Goal: Information Seeking & Learning: Learn about a topic

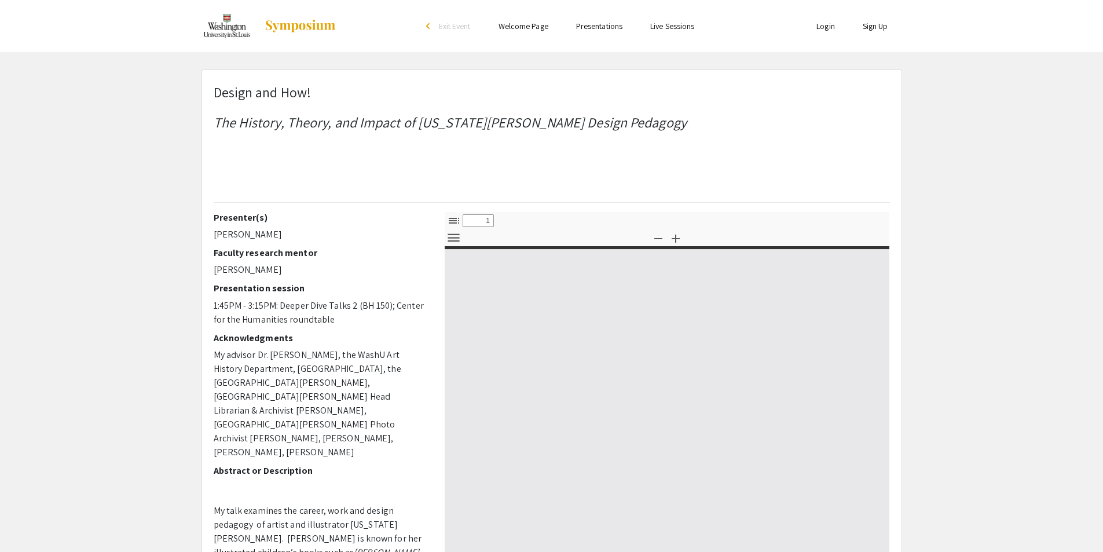
select select "custom"
type input "0"
select select "custom"
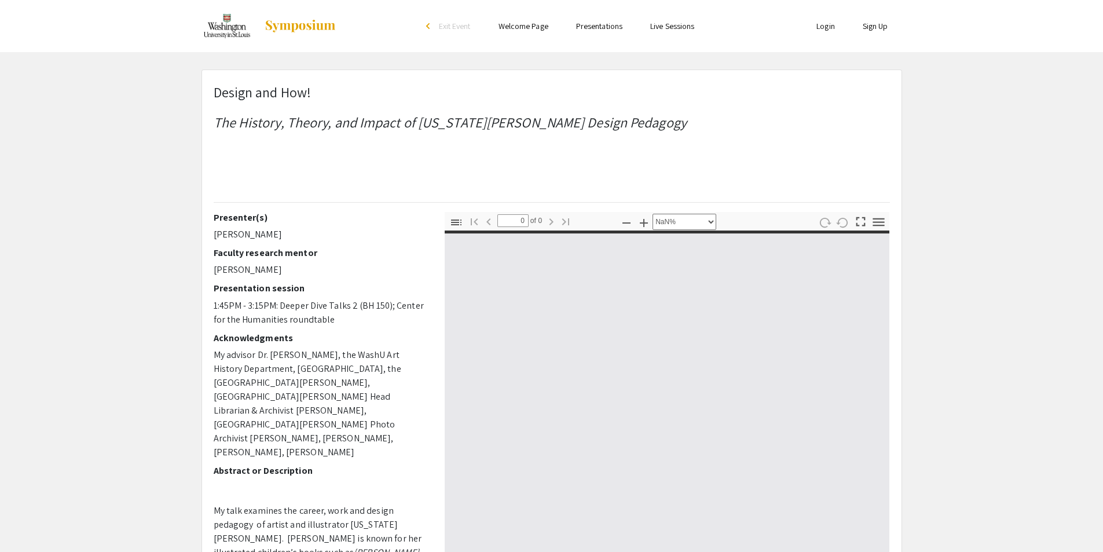
type input "1"
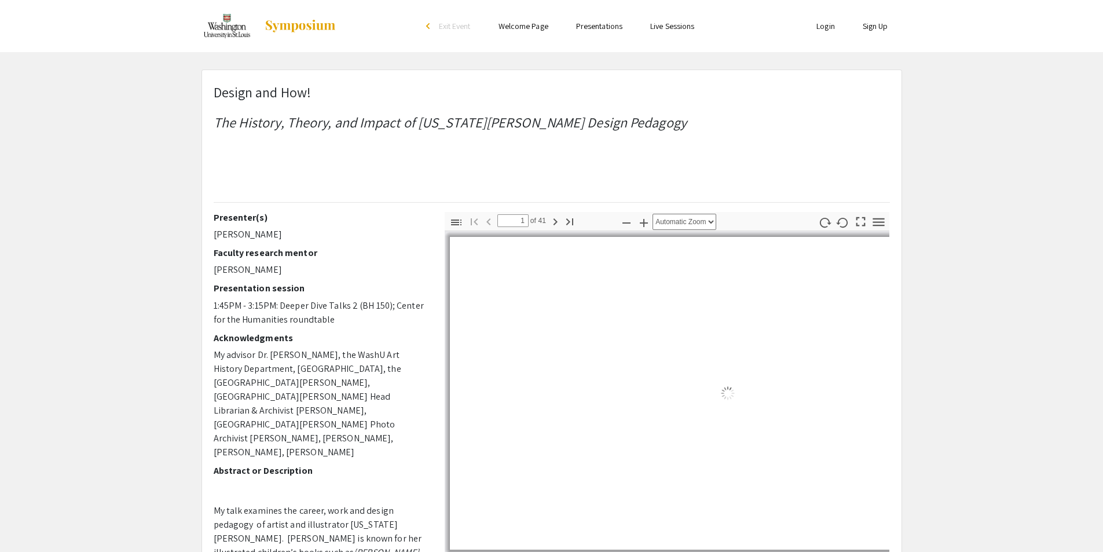
select select "auto"
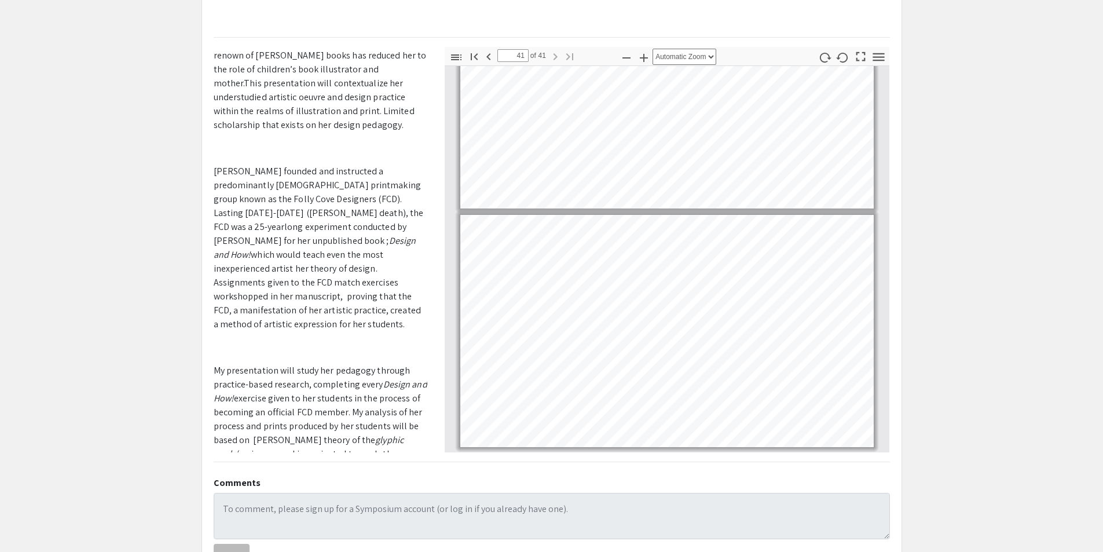
scroll to position [354, 0]
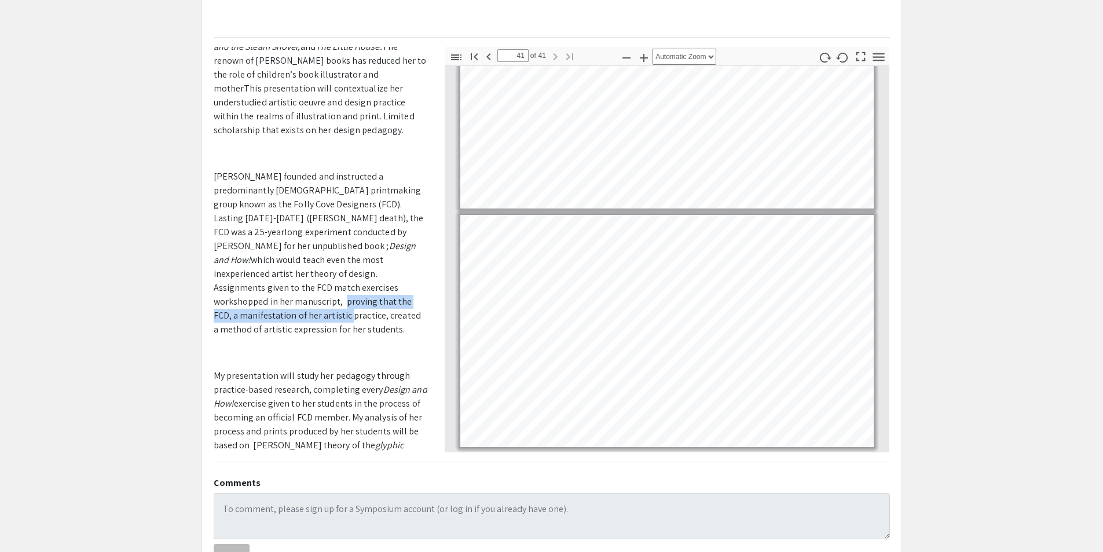
drag, startPoint x: 429, startPoint y: 229, endPoint x: 420, endPoint y: 262, distance: 34.8
click at [427, 252] on div "Presenter(s) [PERSON_NAME] Faculty research mentor [PERSON_NAME] Presentation s…" at bounding box center [320, 249] width 231 height 405
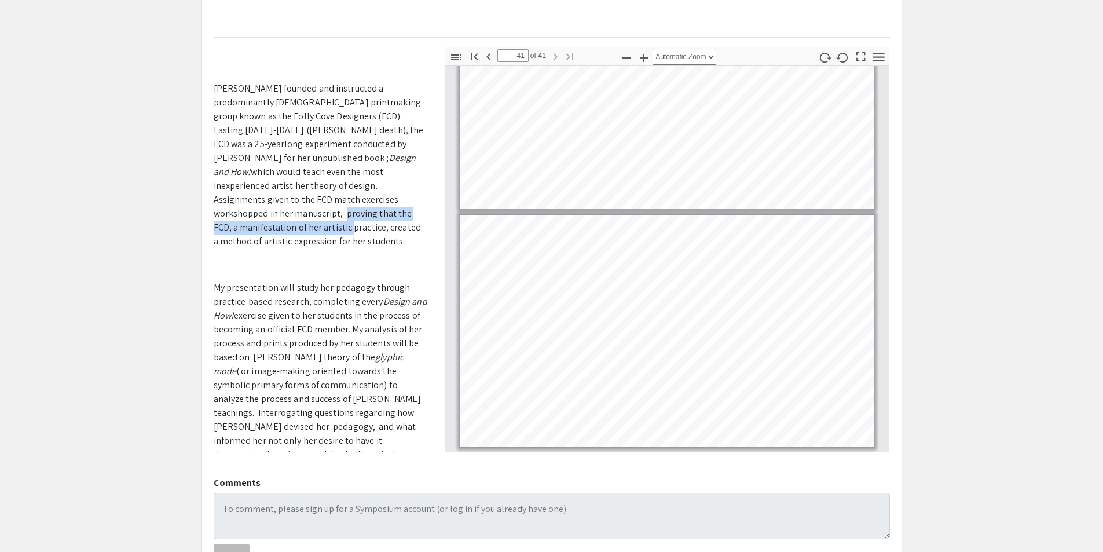
scroll to position [447, 0]
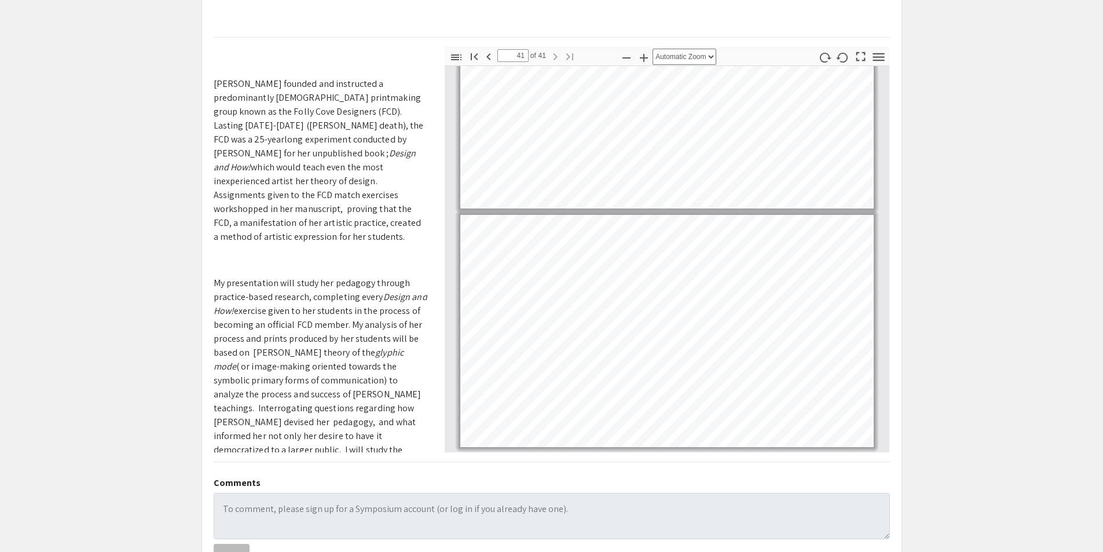
click at [356, 305] on span "exercise given to her students in the process of becoming an official FCD membe…" at bounding box center [318, 332] width 209 height 54
drag, startPoint x: 429, startPoint y: 328, endPoint x: 429, endPoint y: 342, distance: 13.9
click at [429, 342] on div "Presenter(s) [PERSON_NAME] Faculty research mentor [PERSON_NAME] Presentation s…" at bounding box center [320, 249] width 231 height 405
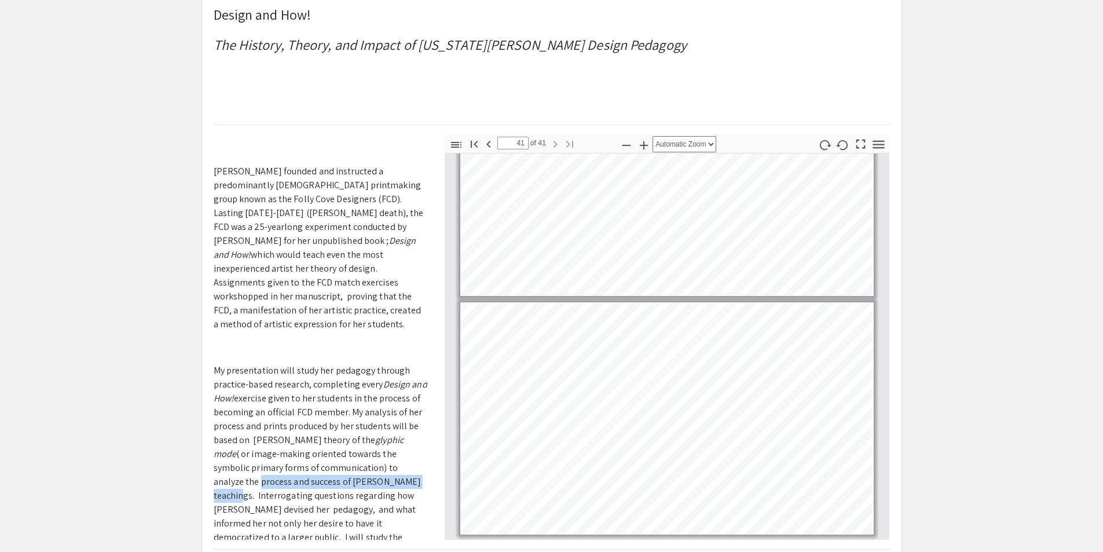
scroll to position [0, 0]
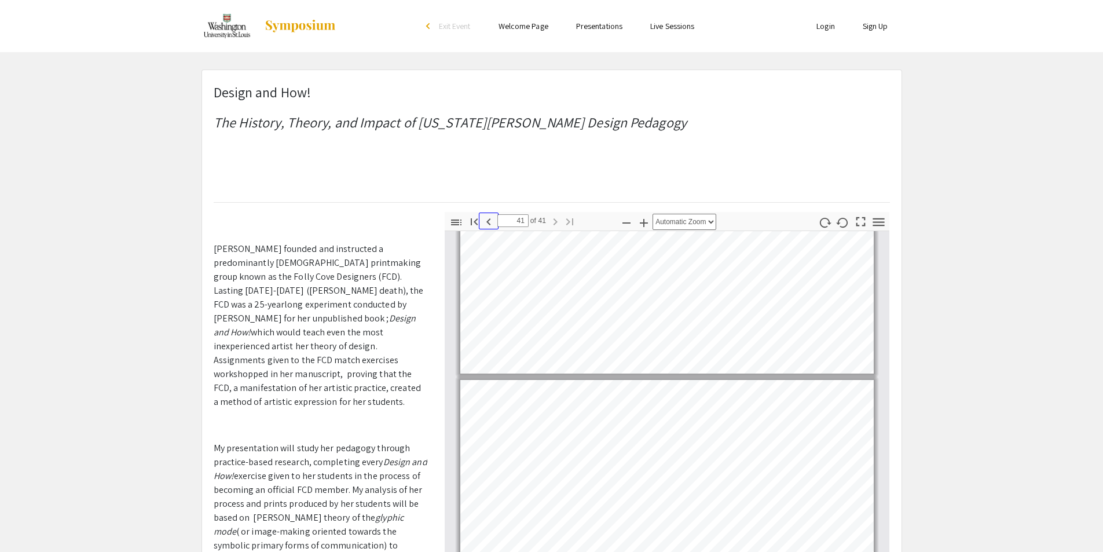
click at [486, 225] on icon "button" at bounding box center [489, 222] width 14 height 14
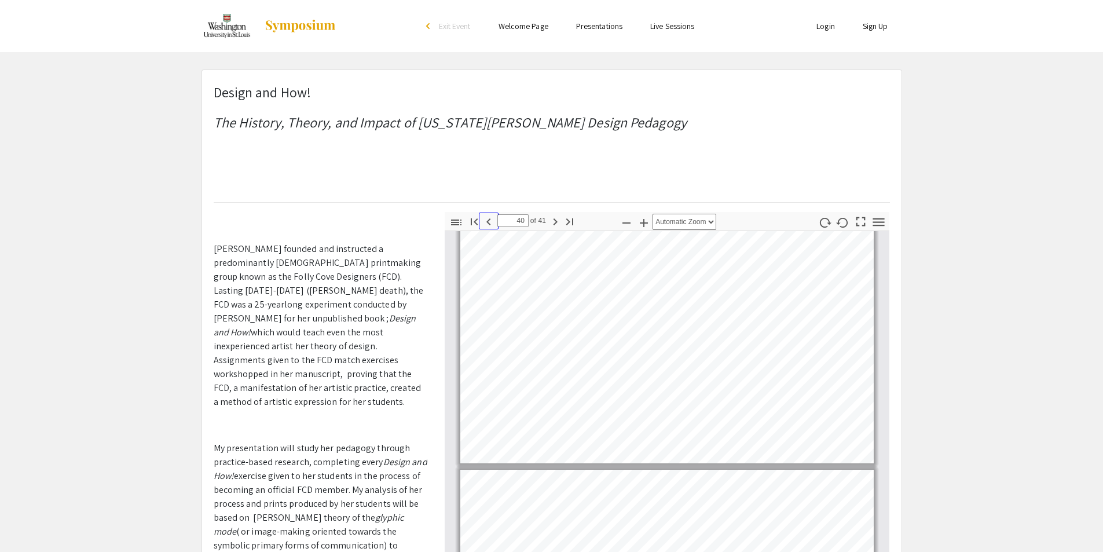
click at [488, 224] on icon "button" at bounding box center [489, 222] width 14 height 14
click at [488, 222] on icon "button" at bounding box center [488, 221] width 4 height 7
click at [487, 222] on icon "button" at bounding box center [489, 222] width 14 height 14
click at [486, 222] on icon "button" at bounding box center [489, 222] width 14 height 14
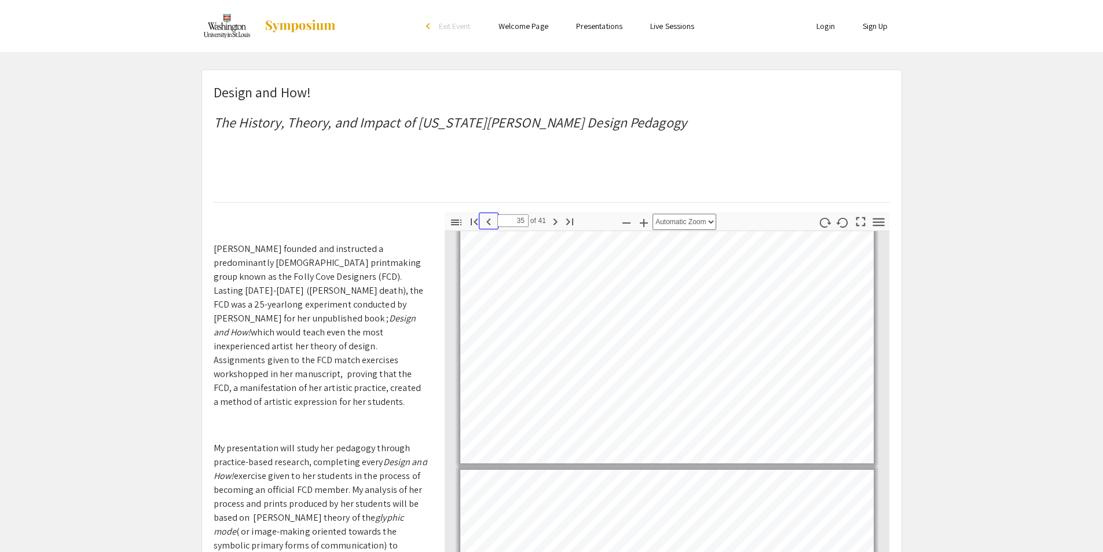
click at [486, 221] on icon "button" at bounding box center [489, 222] width 14 height 14
click at [486, 220] on icon "button" at bounding box center [489, 222] width 14 height 14
click at [486, 221] on icon "button" at bounding box center [489, 222] width 14 height 14
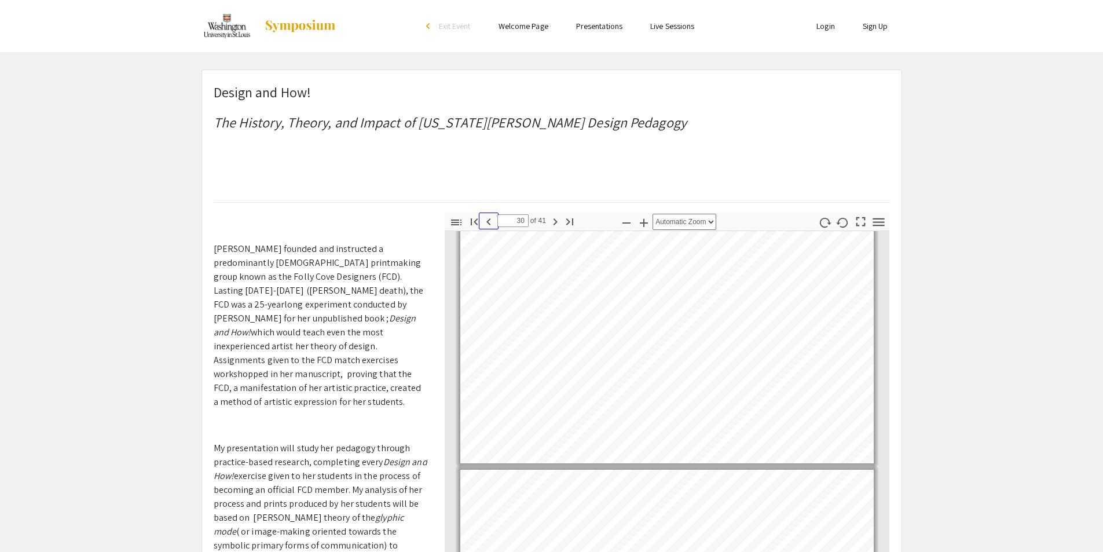
click at [486, 221] on icon "button" at bounding box center [489, 222] width 14 height 14
click at [487, 220] on icon "button" at bounding box center [489, 222] width 14 height 14
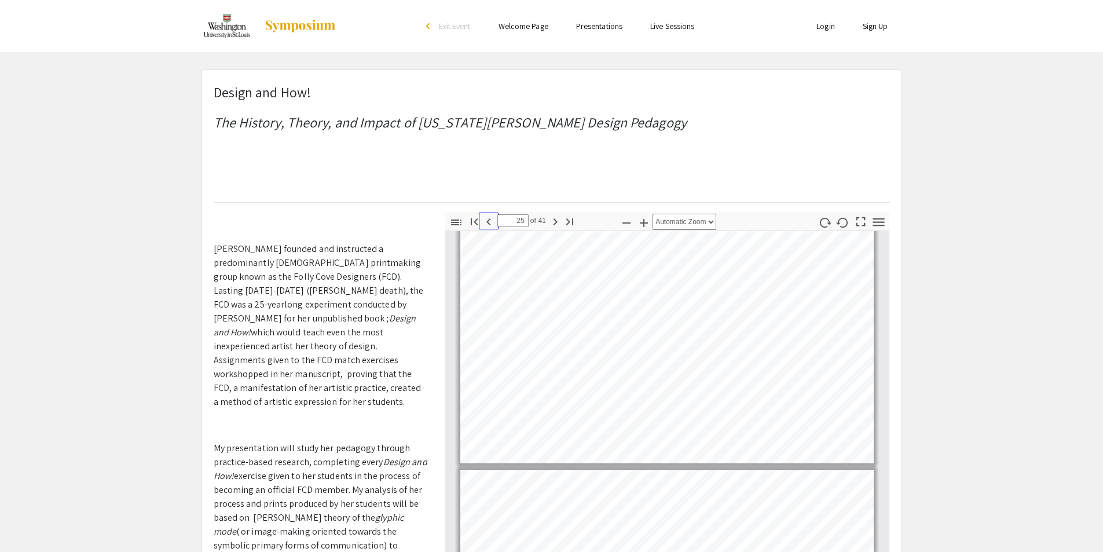
click at [487, 221] on icon "button" at bounding box center [489, 222] width 14 height 14
click at [488, 221] on icon "button" at bounding box center [488, 221] width 4 height 7
click at [489, 219] on icon "button" at bounding box center [488, 221] width 4 height 7
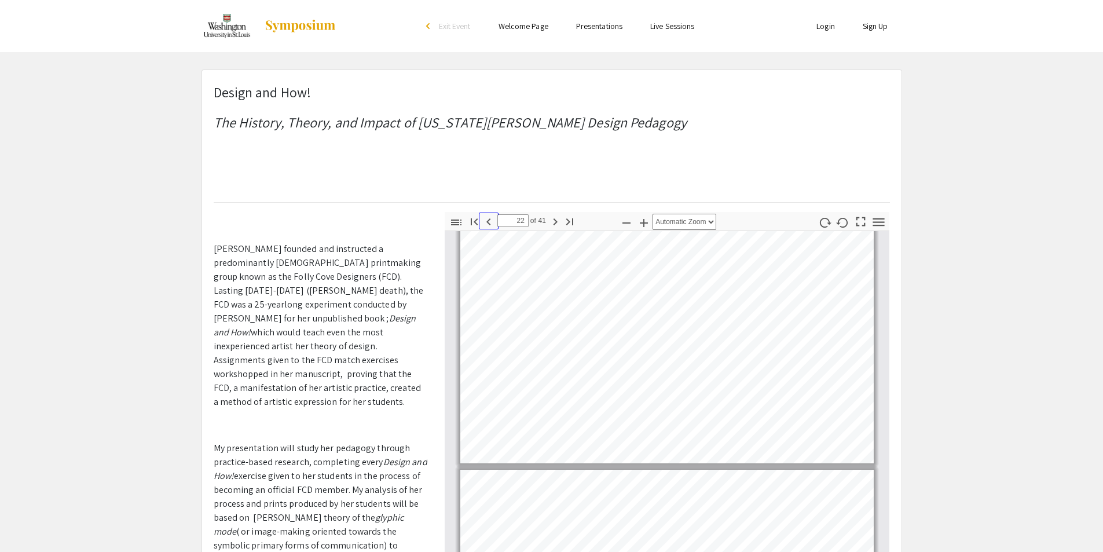
click at [489, 219] on icon "button" at bounding box center [488, 221] width 4 height 7
click at [489, 221] on icon "button" at bounding box center [489, 222] width 14 height 14
click at [490, 221] on icon "button" at bounding box center [489, 222] width 14 height 14
click at [491, 219] on icon "button" at bounding box center [489, 222] width 14 height 14
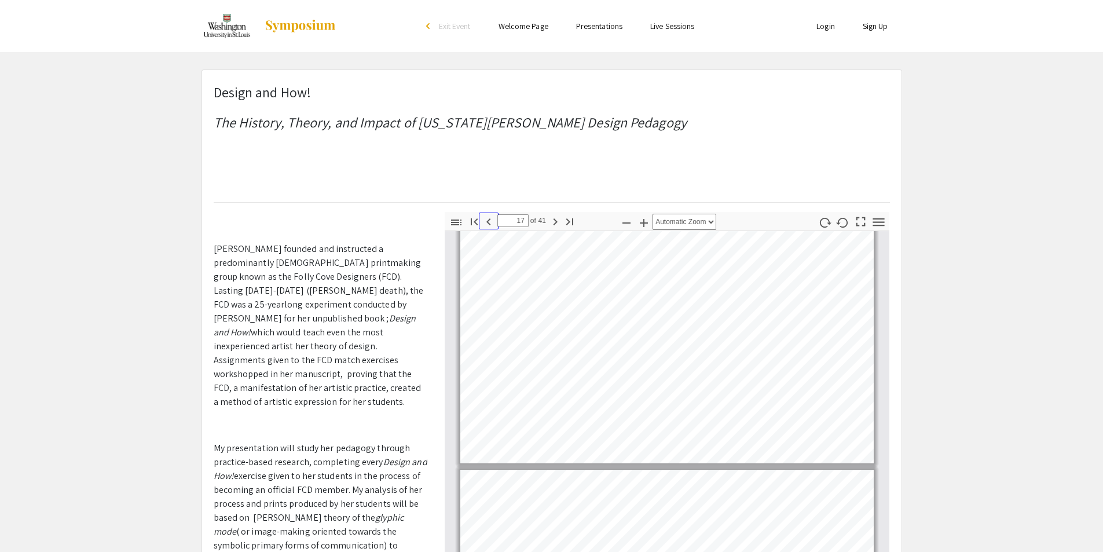
click at [492, 219] on icon "button" at bounding box center [489, 222] width 14 height 14
click at [492, 218] on icon "button" at bounding box center [489, 222] width 14 height 14
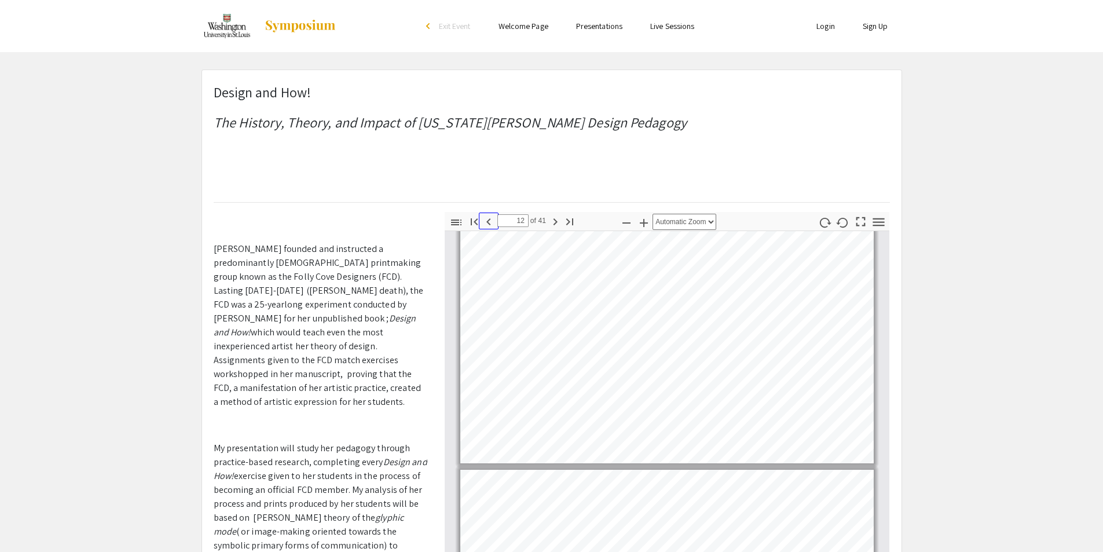
click at [492, 218] on icon "button" at bounding box center [489, 222] width 14 height 14
click at [491, 218] on icon "button" at bounding box center [489, 222] width 14 height 14
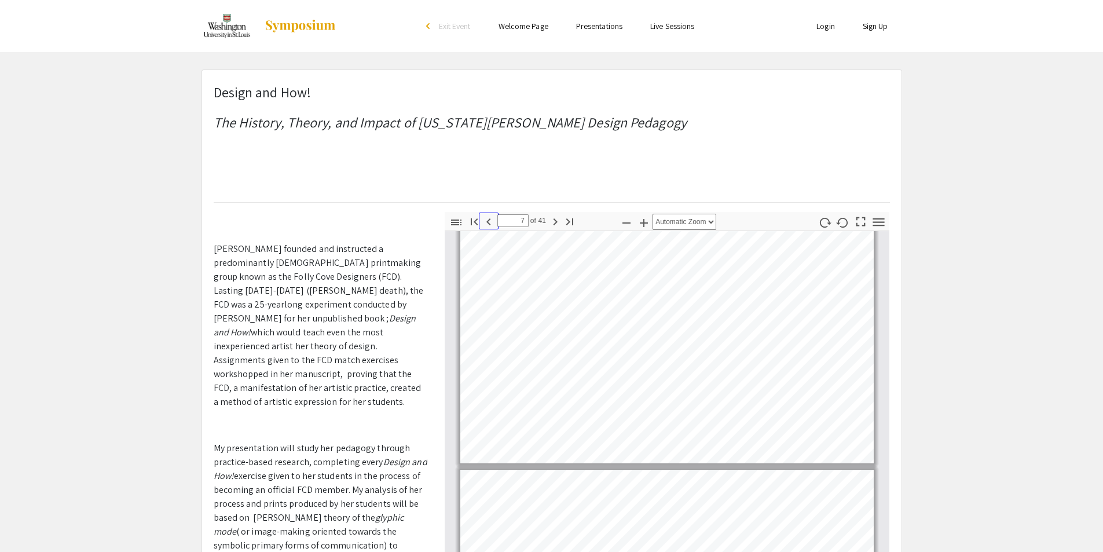
click at [491, 218] on icon "button" at bounding box center [489, 222] width 14 height 14
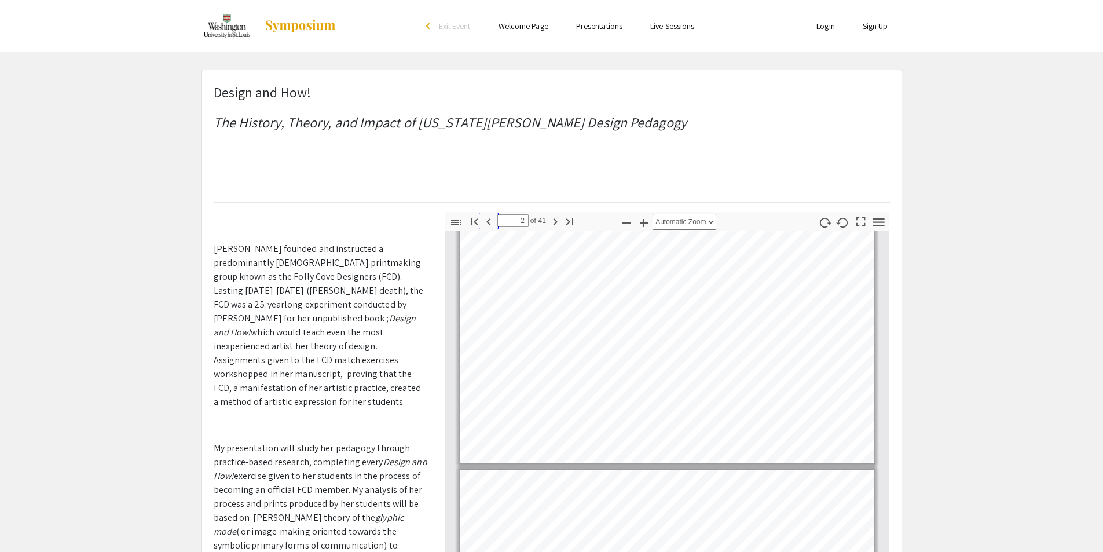
click at [491, 218] on icon "button" at bounding box center [489, 222] width 14 height 14
type input "1"
click at [710, 222] on select "Automatic Zoom Actual Size Page Fit Page Width 50% 100% 125% 150% 200% 300% 400…" at bounding box center [685, 222] width 64 height 16
select select "2"
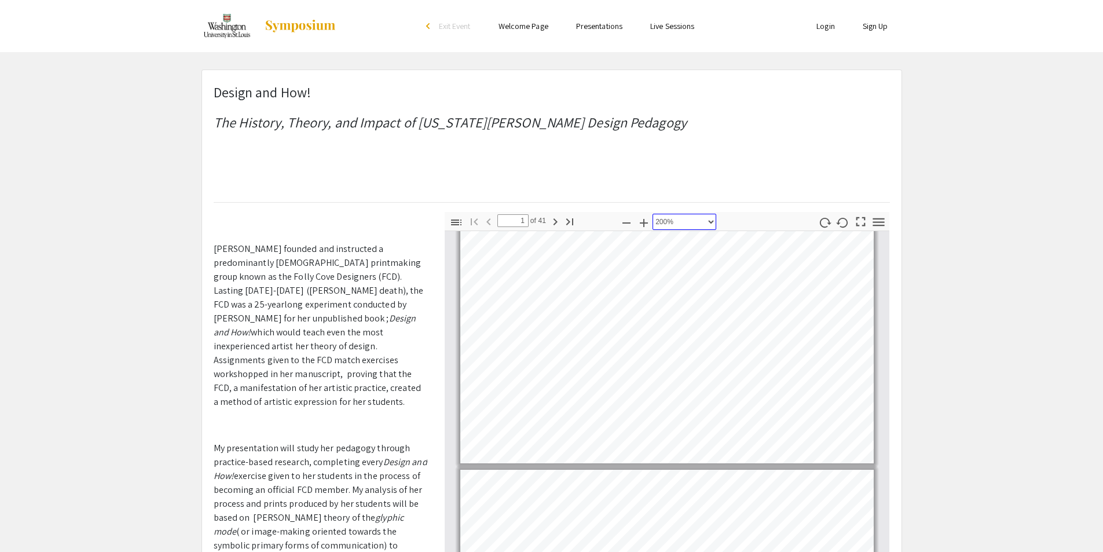
click at [653, 214] on select "Automatic Zoom Actual Size Page Fit Page Width 50% 100% 125% 150% 200% 300% 400…" at bounding box center [685, 222] width 64 height 16
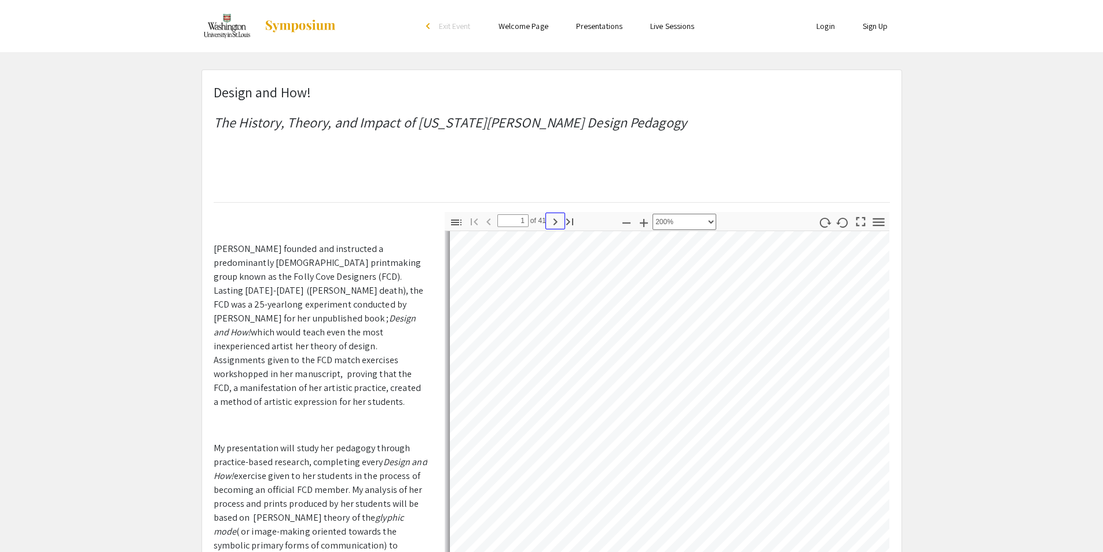
click at [555, 225] on icon "button" at bounding box center [555, 222] width 14 height 14
type input "5"
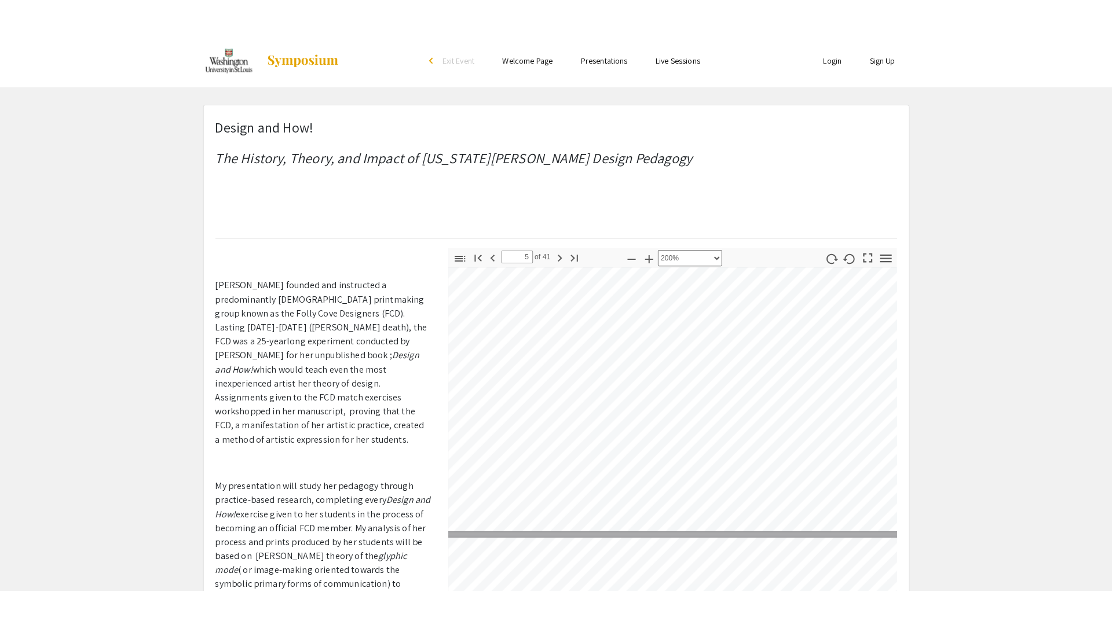
scroll to position [2513, 5]
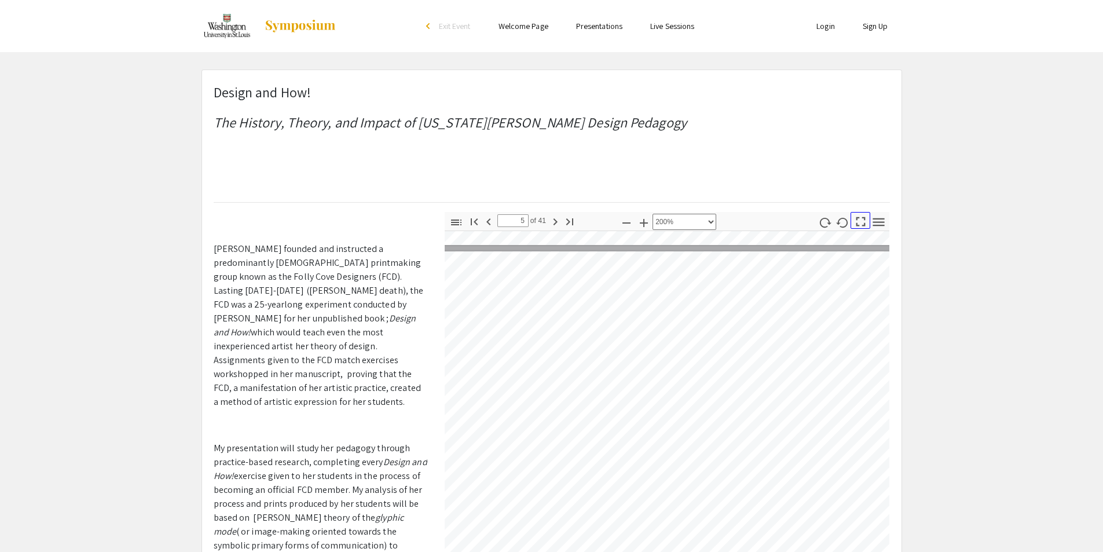
click at [862, 224] on icon "button" at bounding box center [861, 222] width 16 height 16
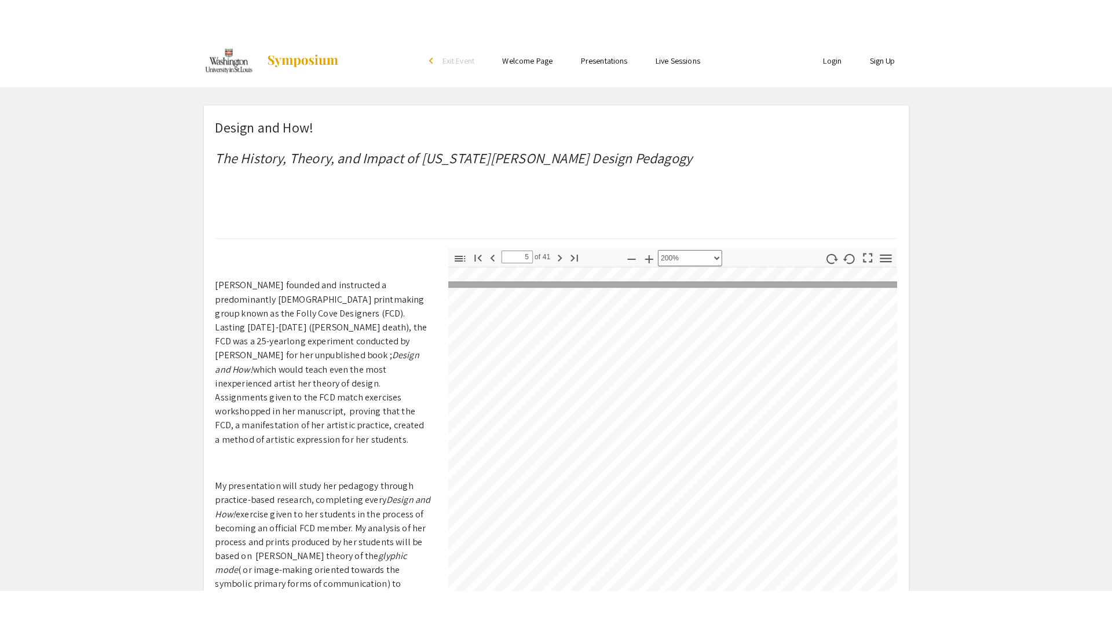
select select "page-fit"
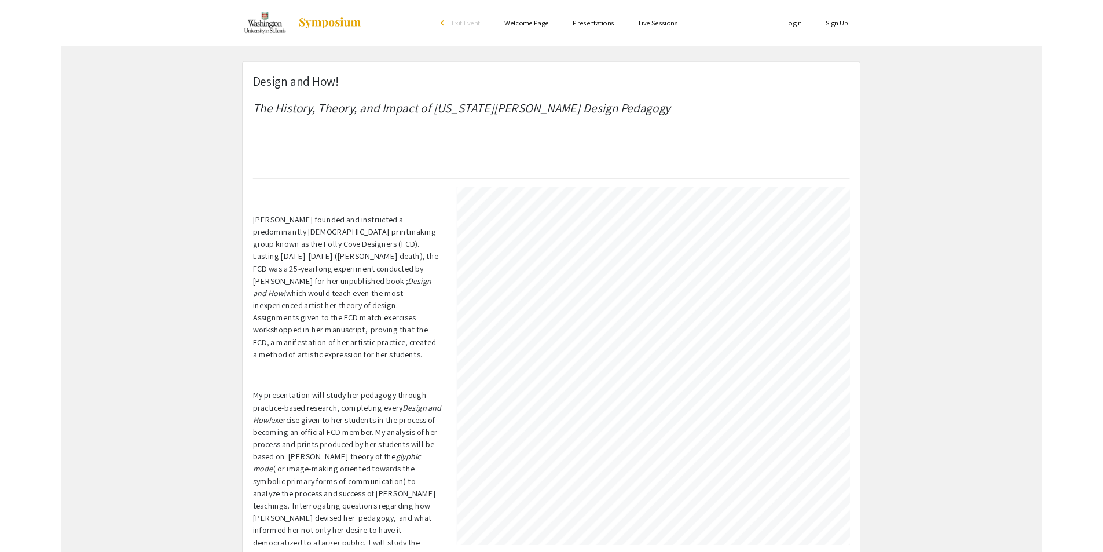
scroll to position [625, 0]
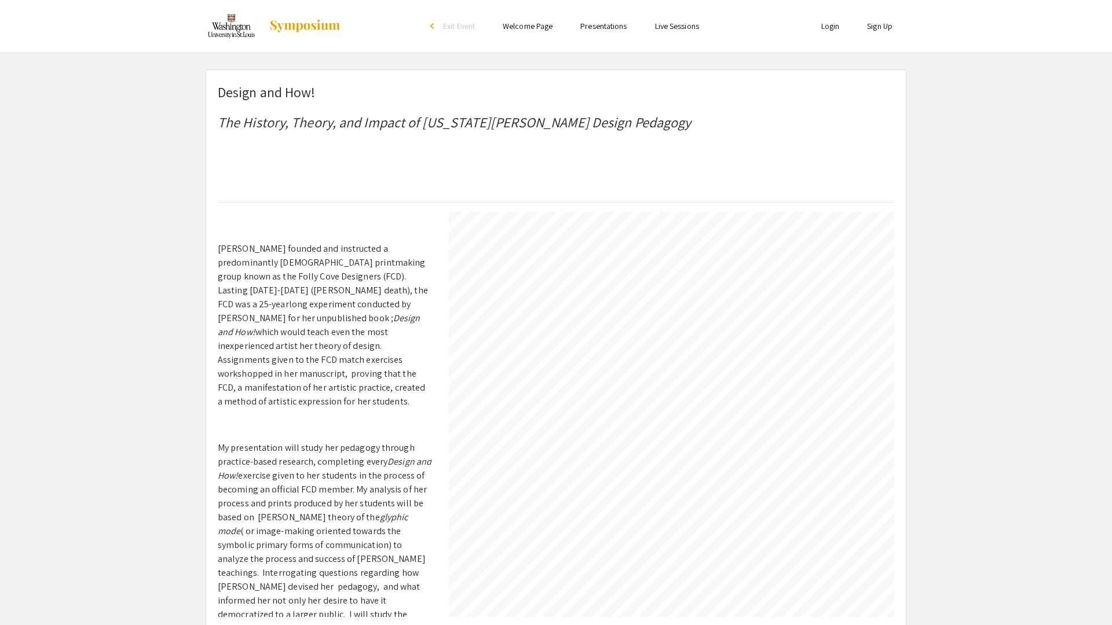
type input "29"
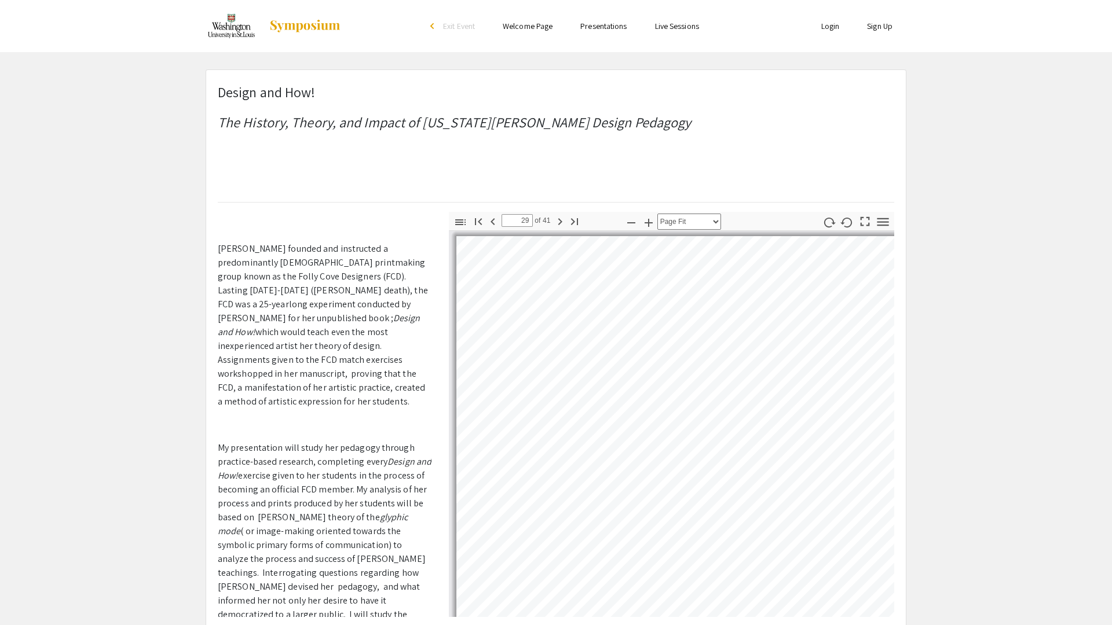
select select "2"
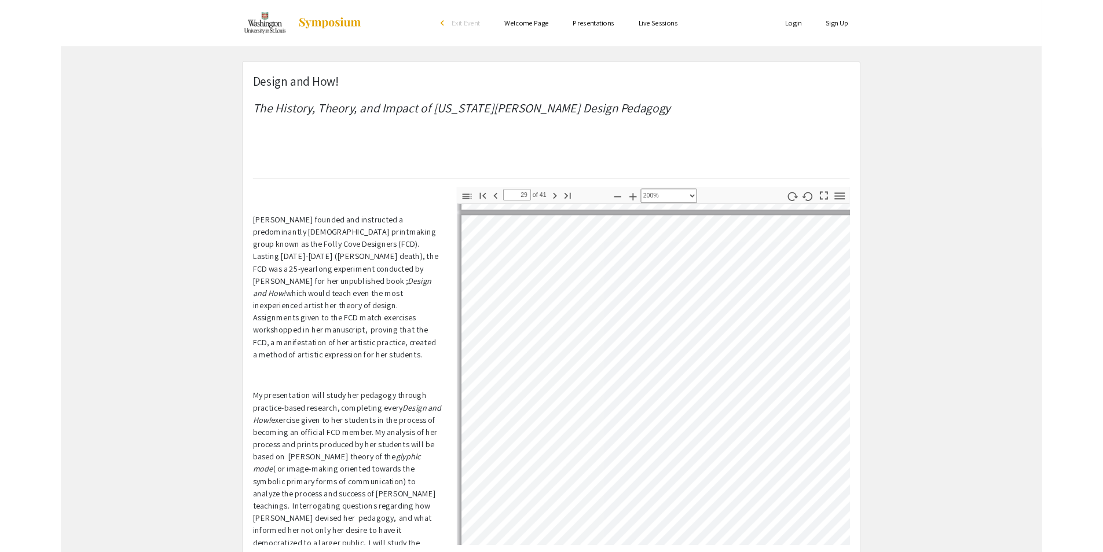
scroll to position [17697, 5]
